Goal: Register for event/course

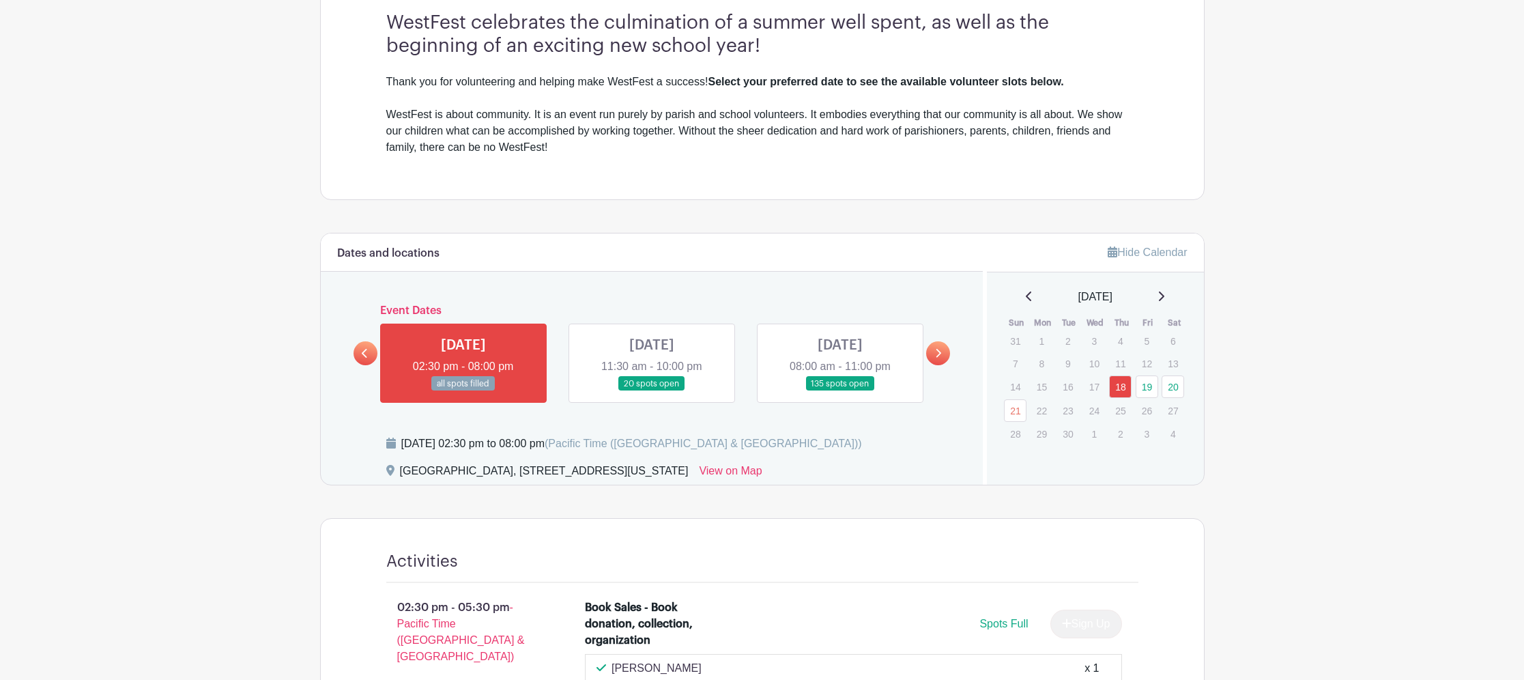
scroll to position [523, 0]
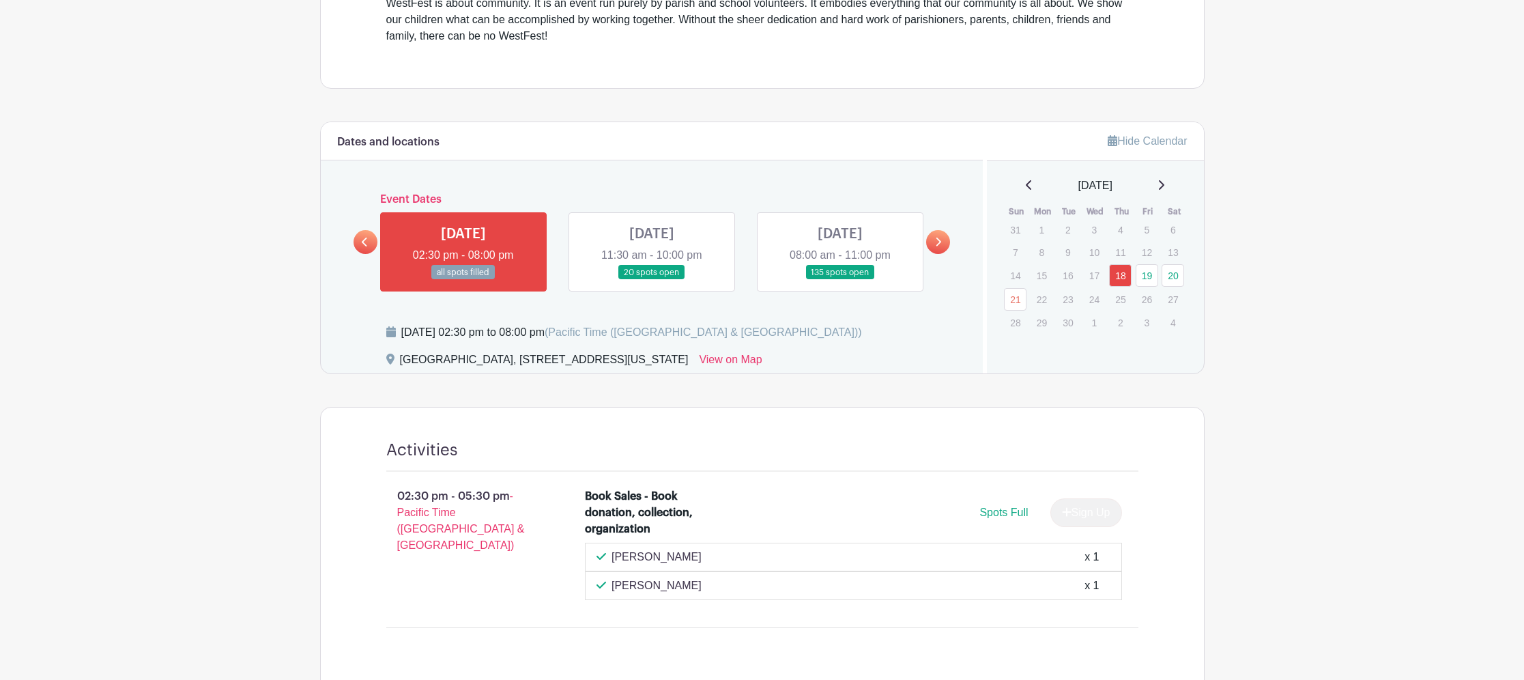
click at [652, 280] on link at bounding box center [652, 280] width 0 height 0
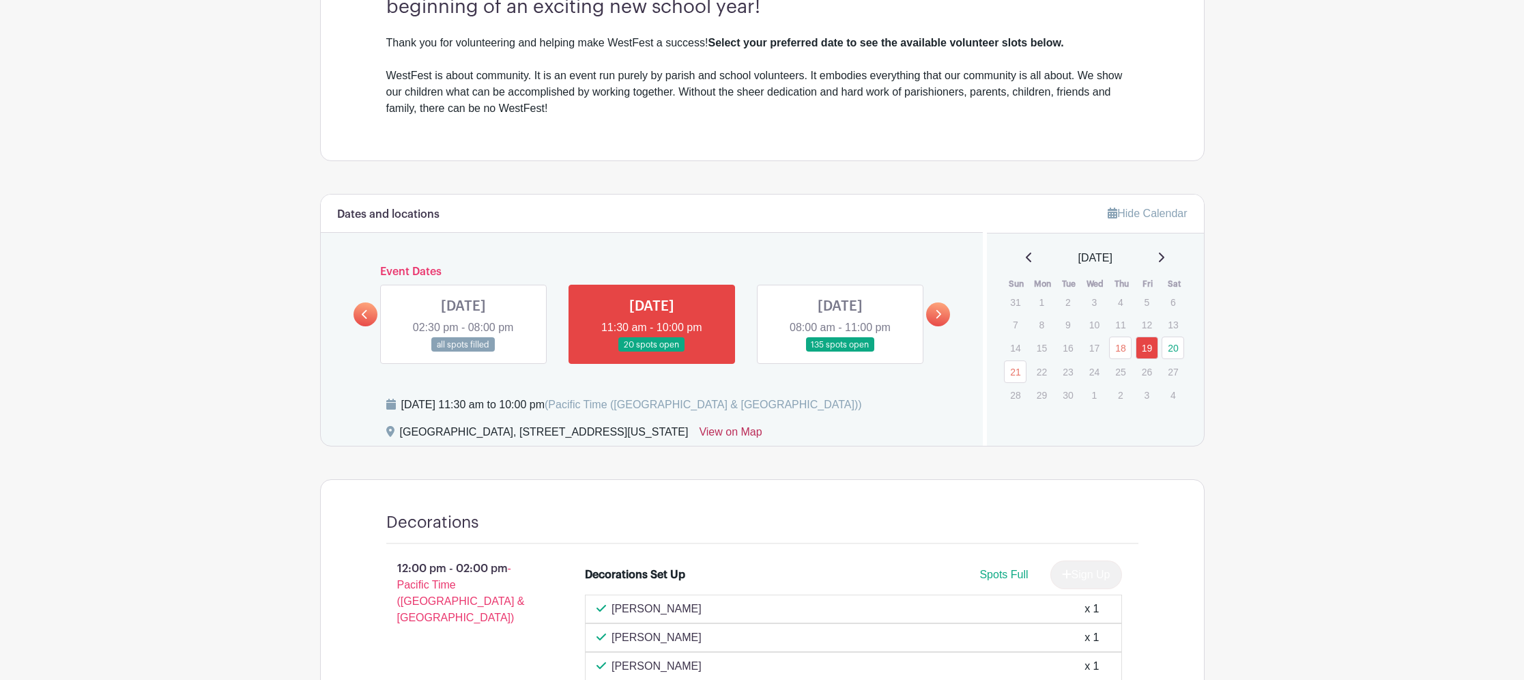
scroll to position [452, 0]
click at [944, 311] on link at bounding box center [938, 313] width 24 height 24
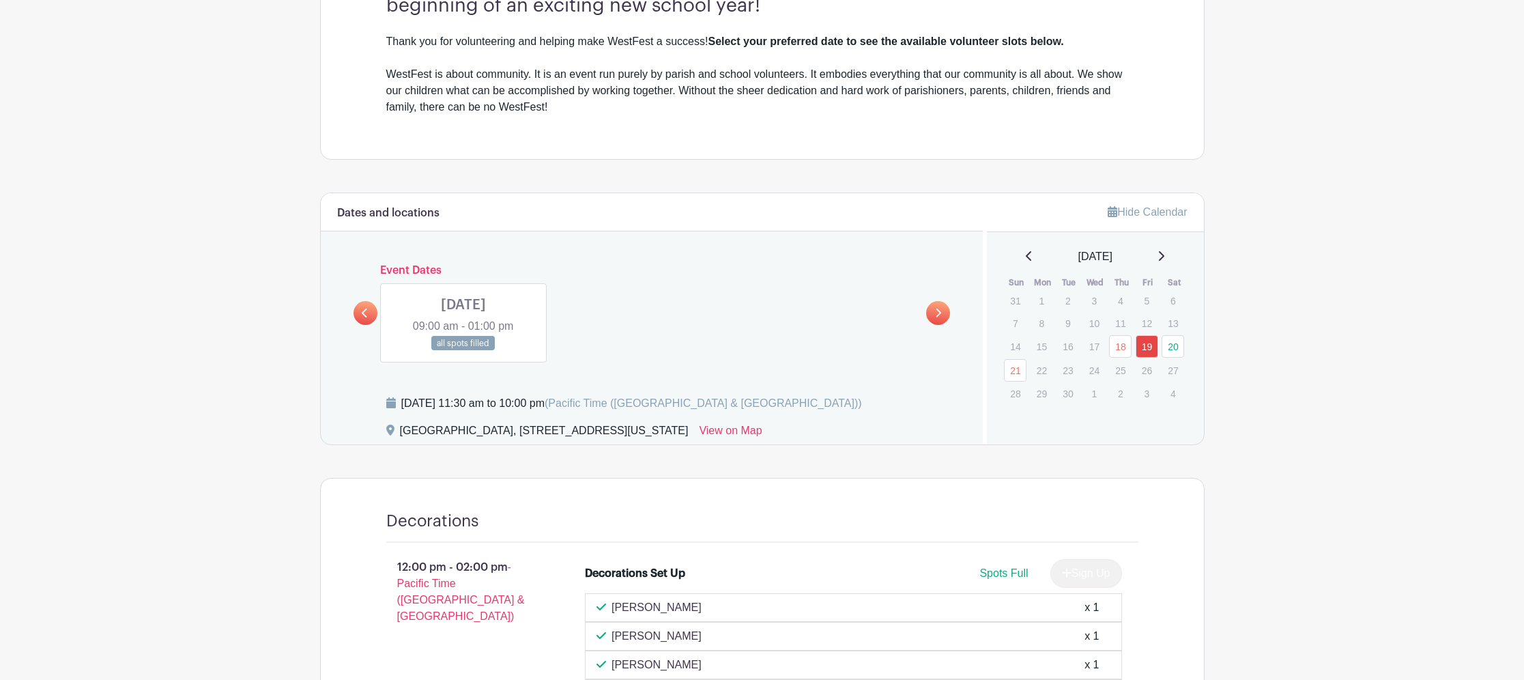
click at [364, 310] on icon at bounding box center [364, 312] width 5 height 9
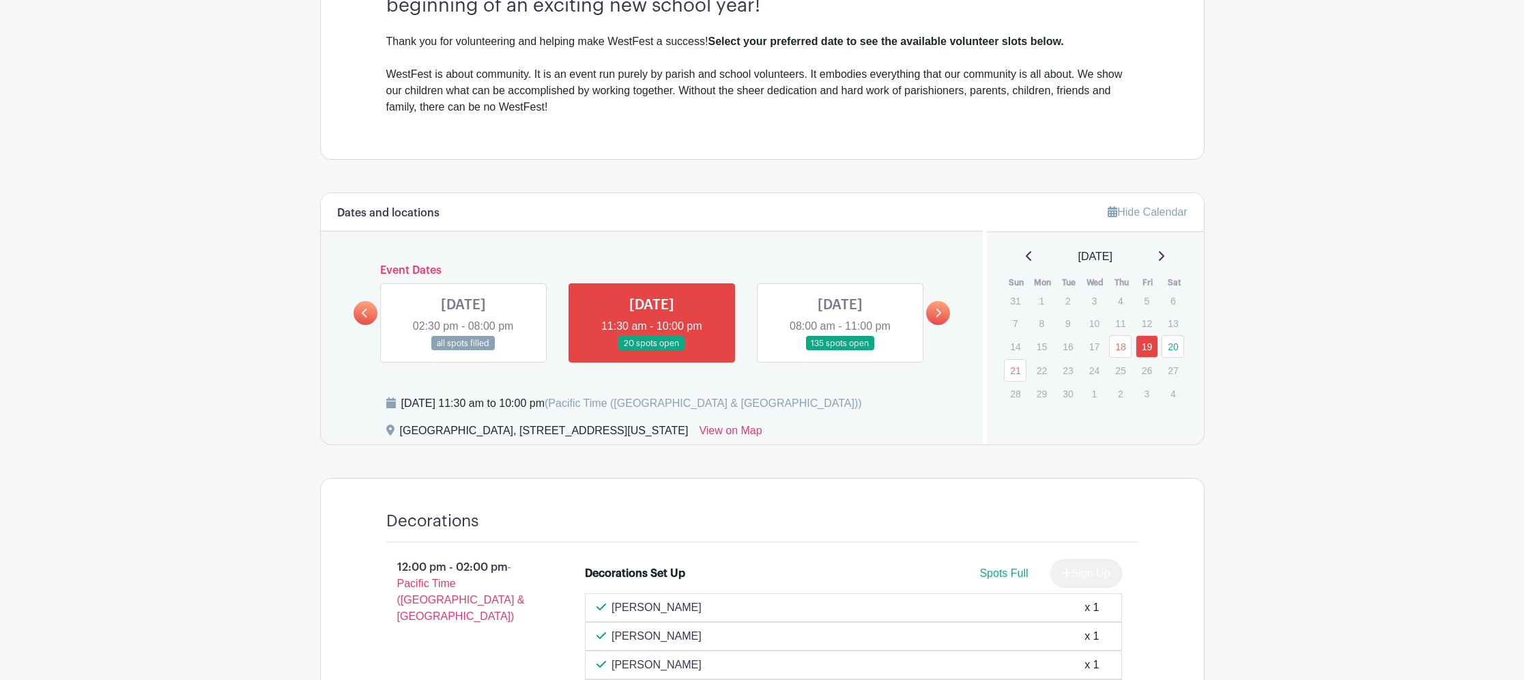
click at [840, 351] on link at bounding box center [840, 351] width 0 height 0
click at [652, 351] on link at bounding box center [652, 351] width 0 height 0
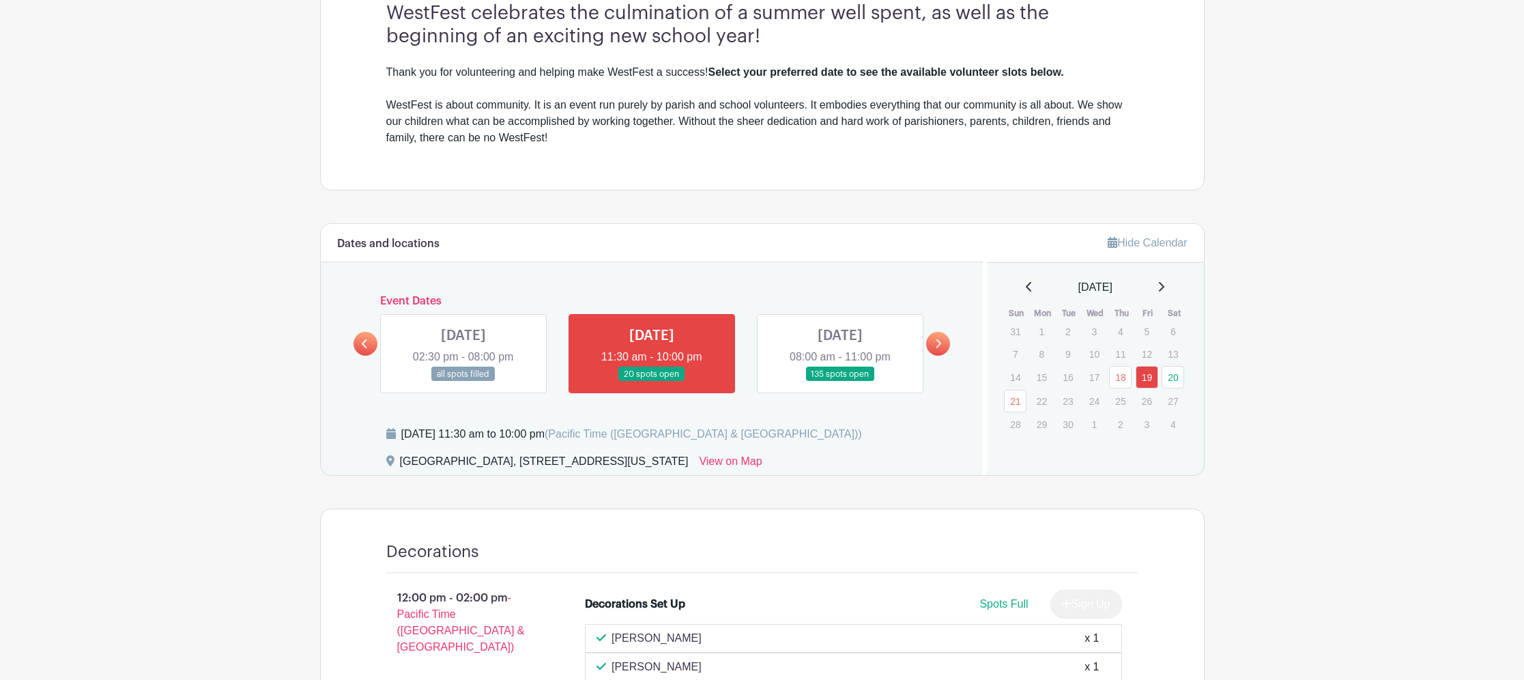
scroll to position [495, 0]
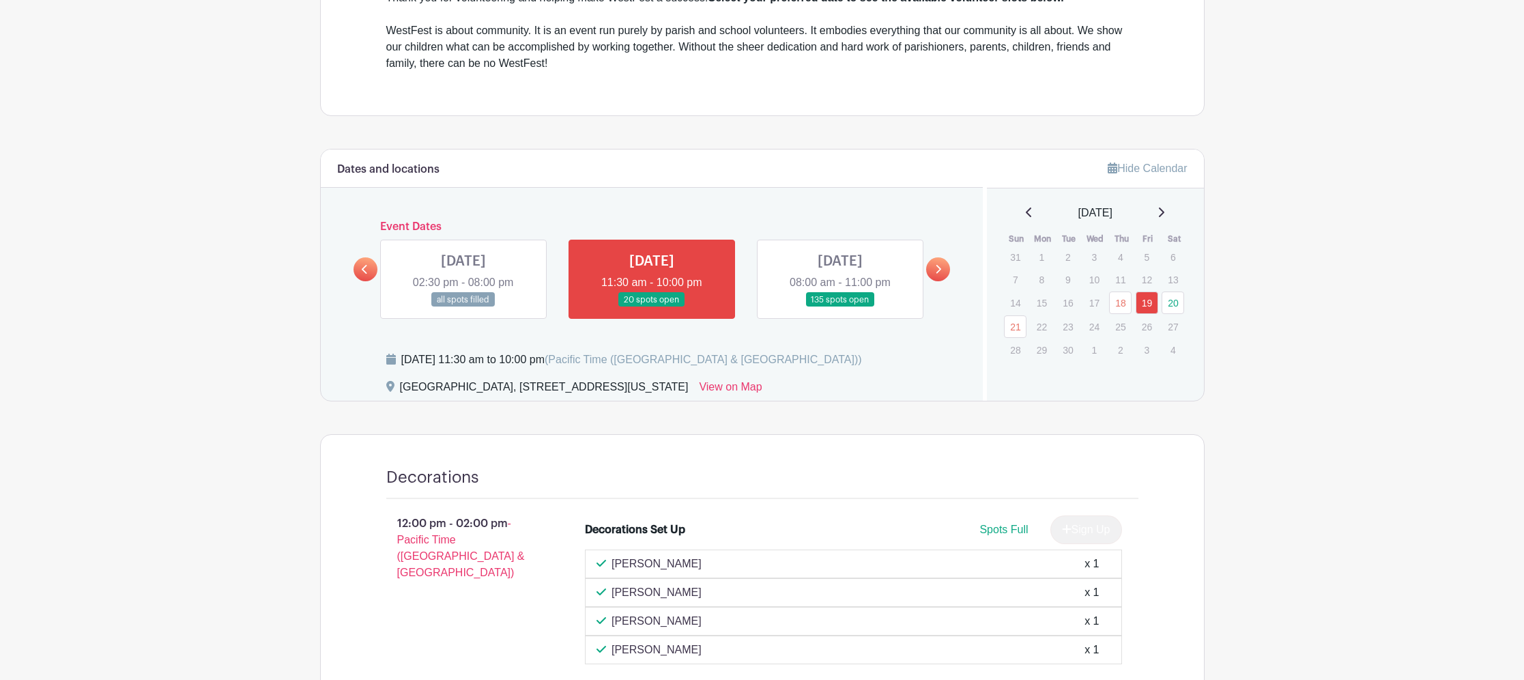
click at [840, 307] on link at bounding box center [840, 307] width 0 height 0
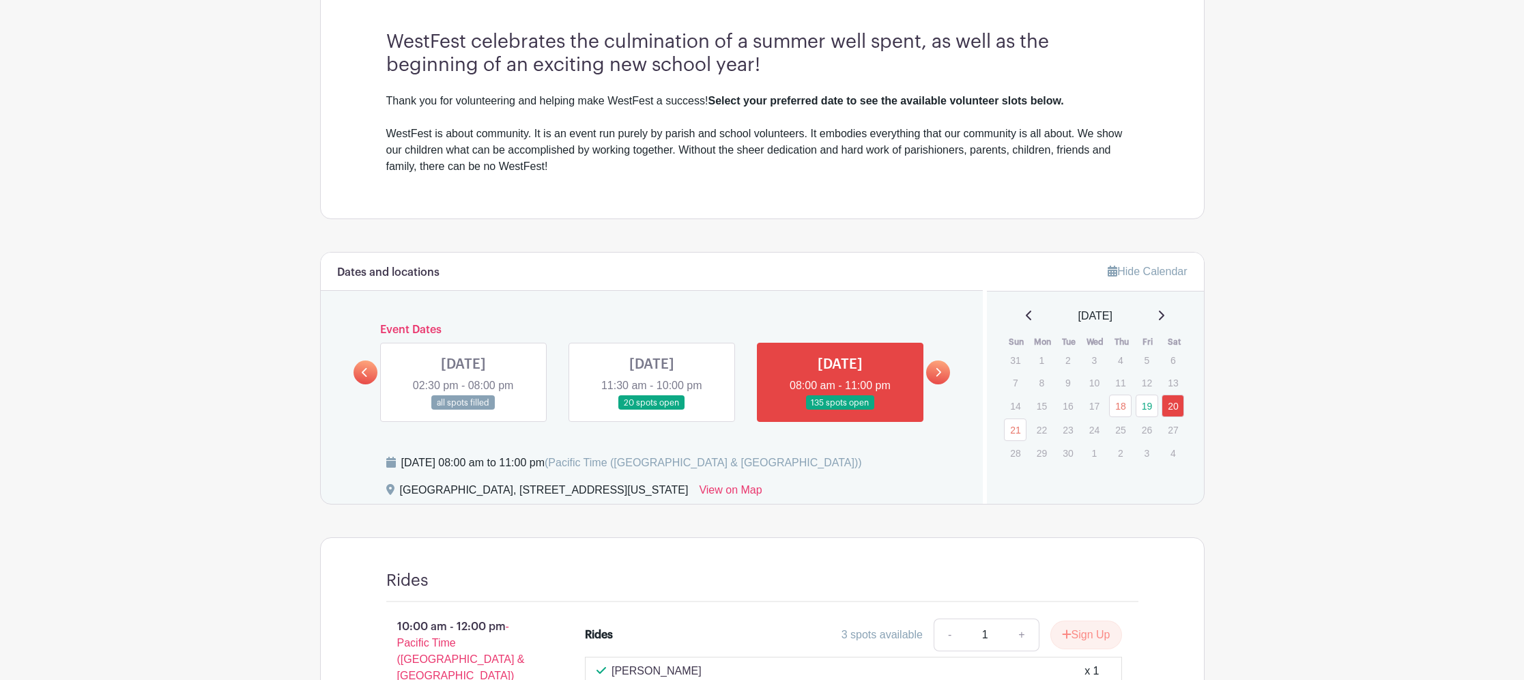
scroll to position [428, 0]
